Goal: Navigation & Orientation: Find specific page/section

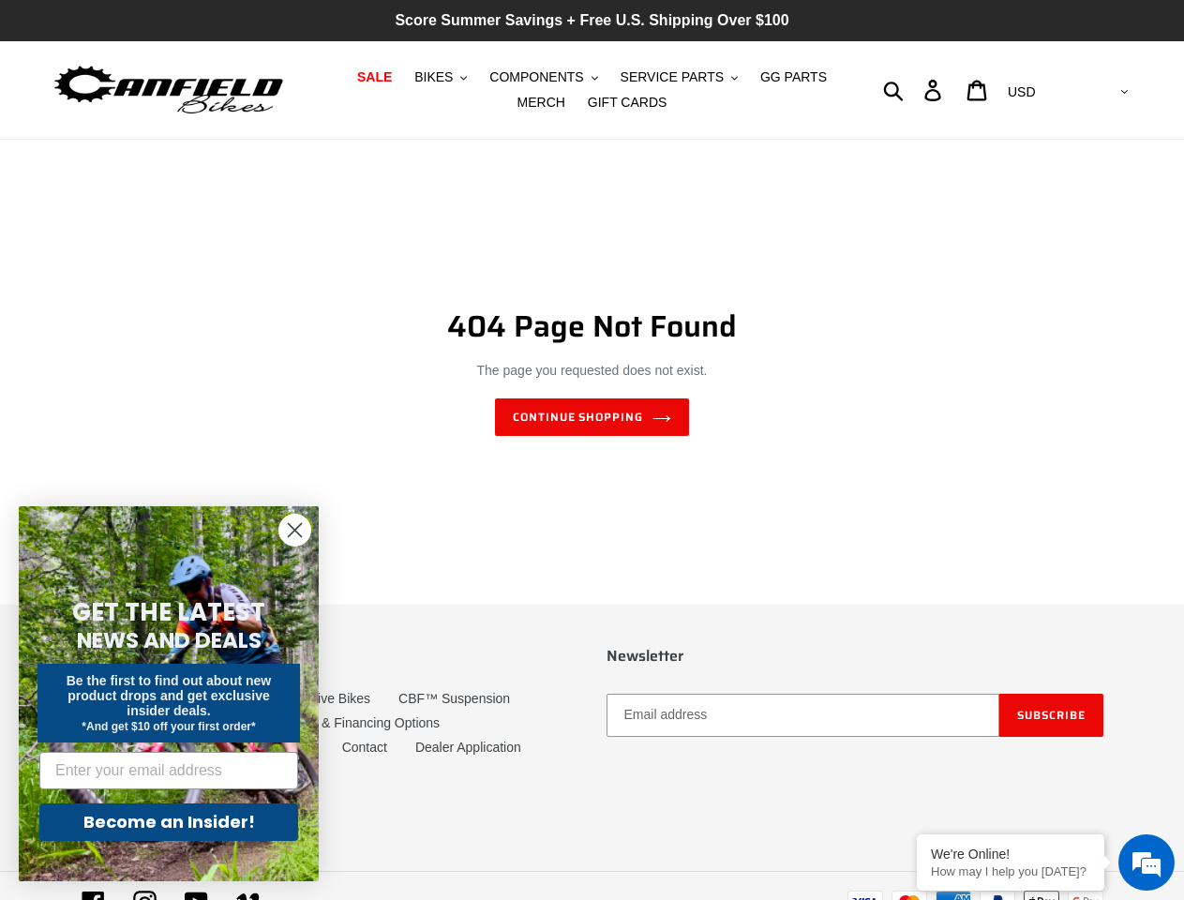
click at [592, 450] on div "404 Page Not Found The page you requested does not exist. Continue shopping" at bounding box center [593, 372] width 1022 height 362
click at [422, 77] on span "BIKES" at bounding box center [433, 77] width 38 height 16
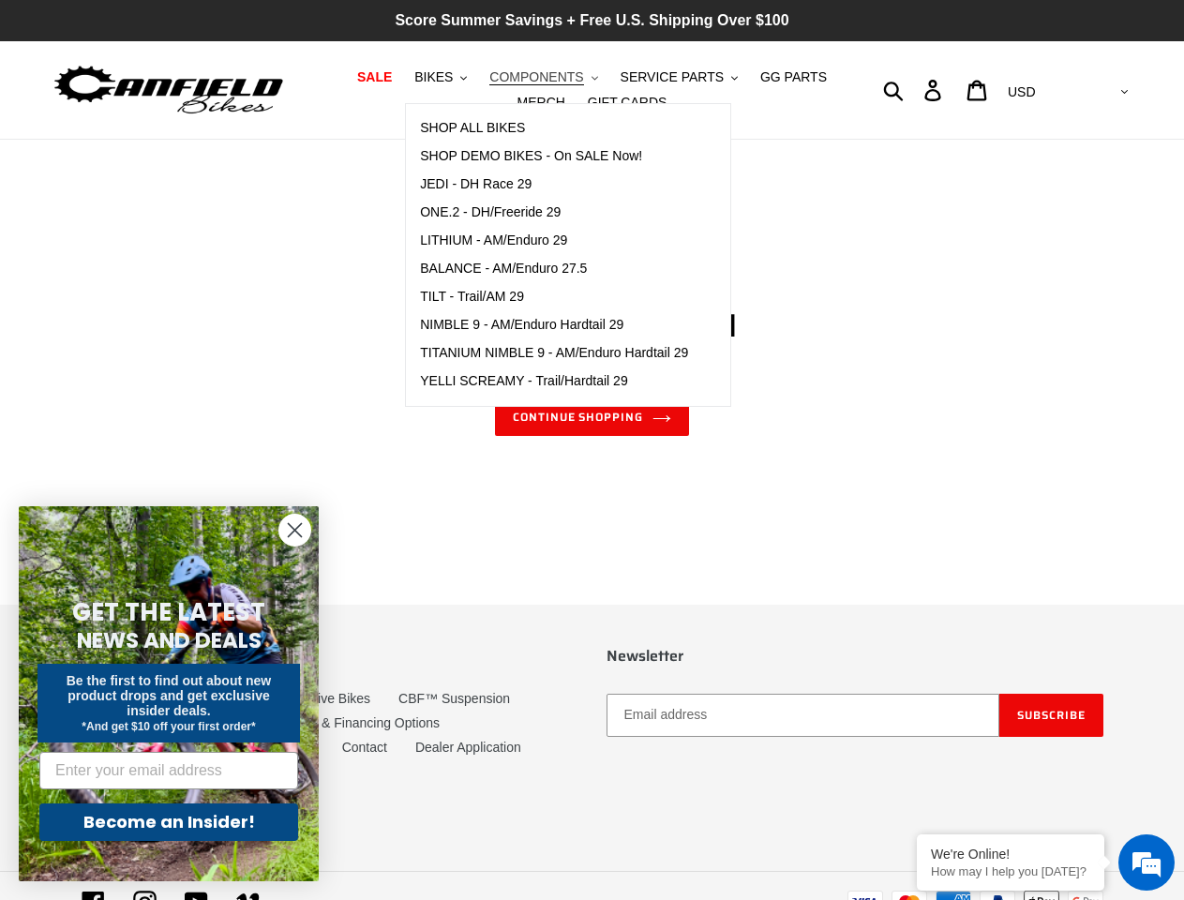
click at [518, 77] on span "COMPONENTS" at bounding box center [536, 77] width 94 height 16
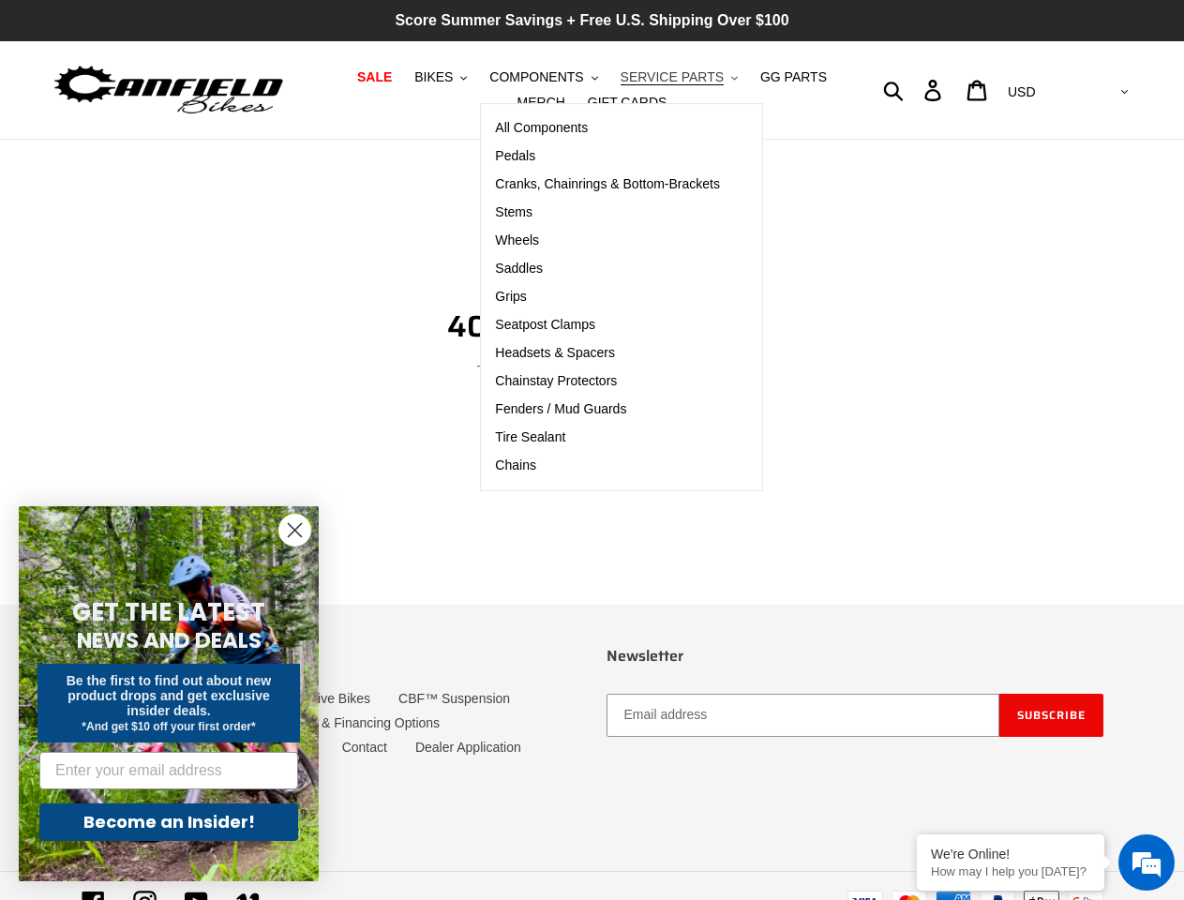
click at [641, 77] on span "SERVICE PARTS" at bounding box center [672, 77] width 103 height 16
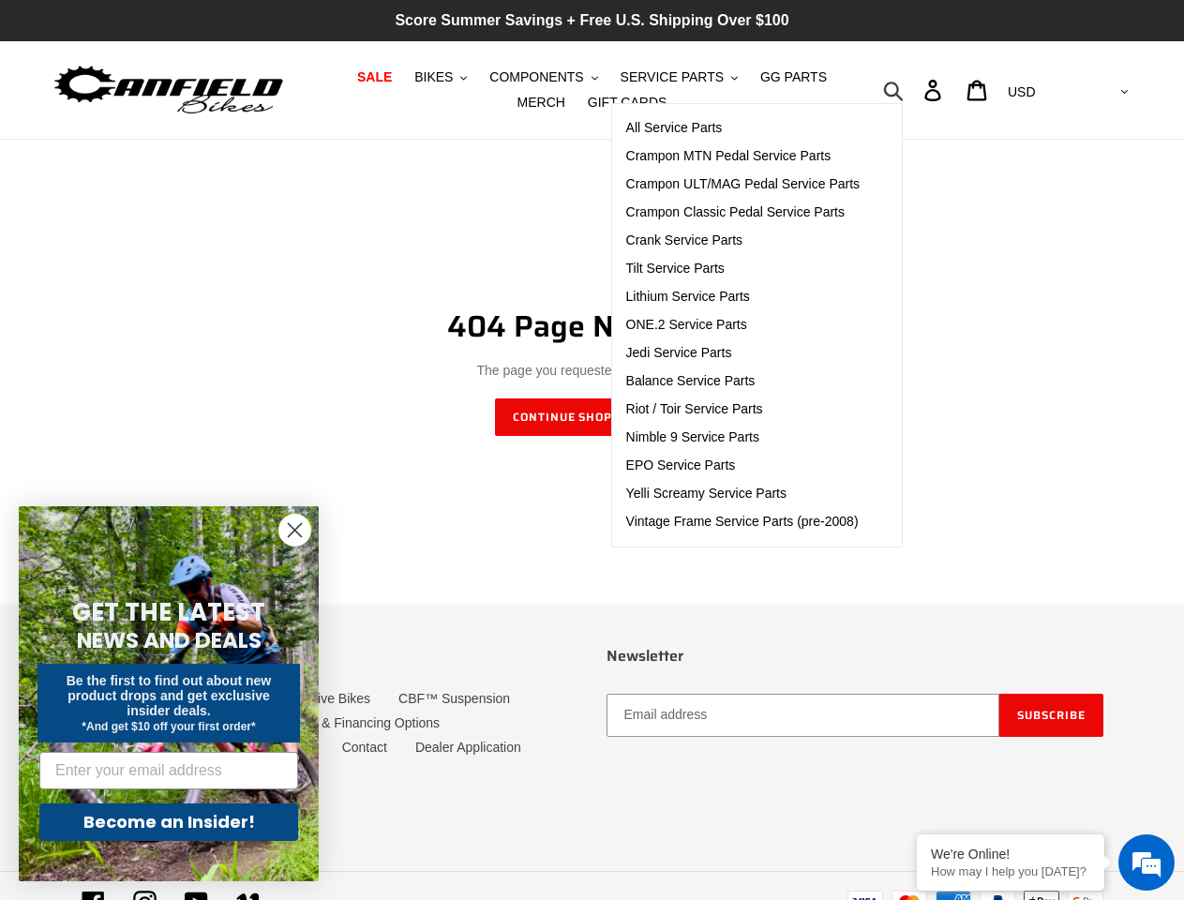
click at [904, 90] on icon "button" at bounding box center [893, 91] width 21 height 22
click at [1147, 863] on em at bounding box center [1147, 862] width 51 height 51
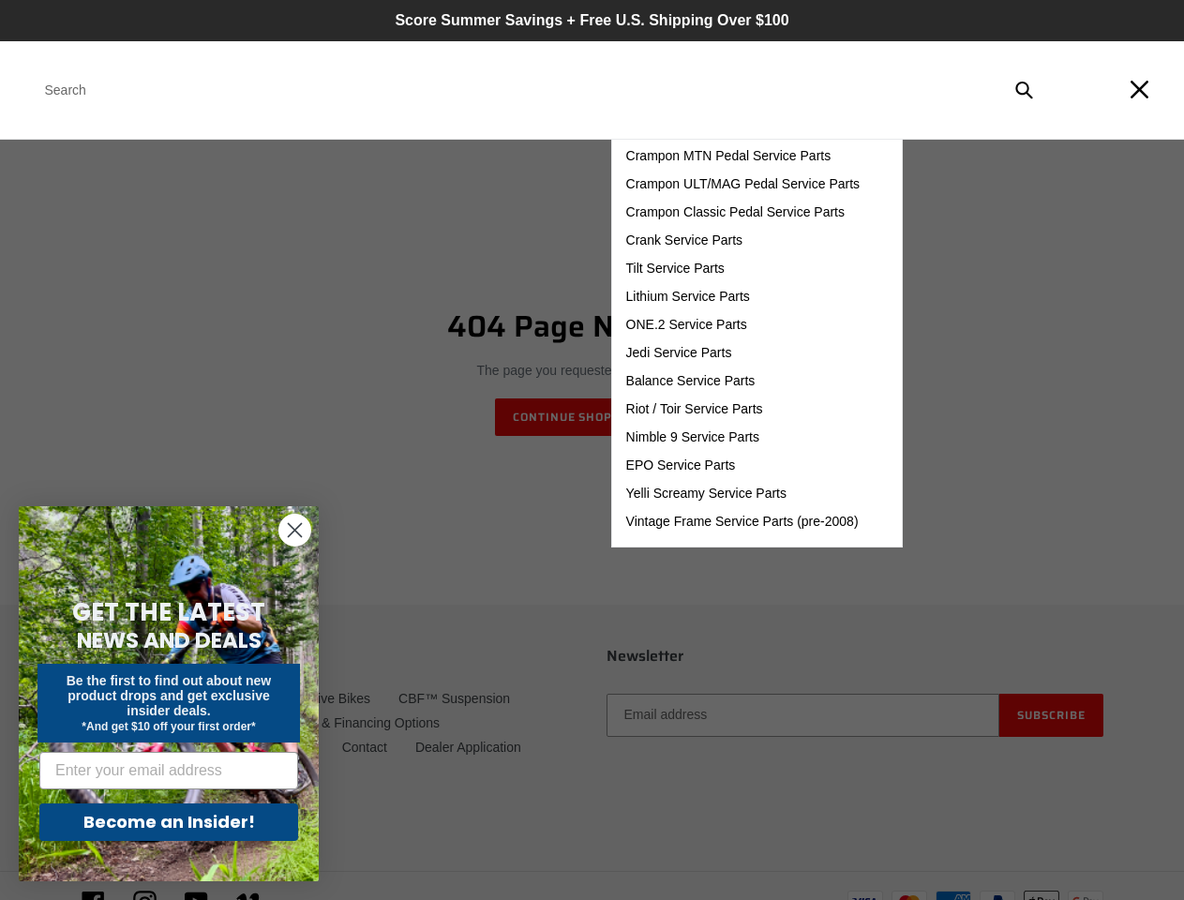
click at [294, 530] on icon "Close dialog" at bounding box center [295, 530] width 13 height 13
